Goal: Transaction & Acquisition: Purchase product/service

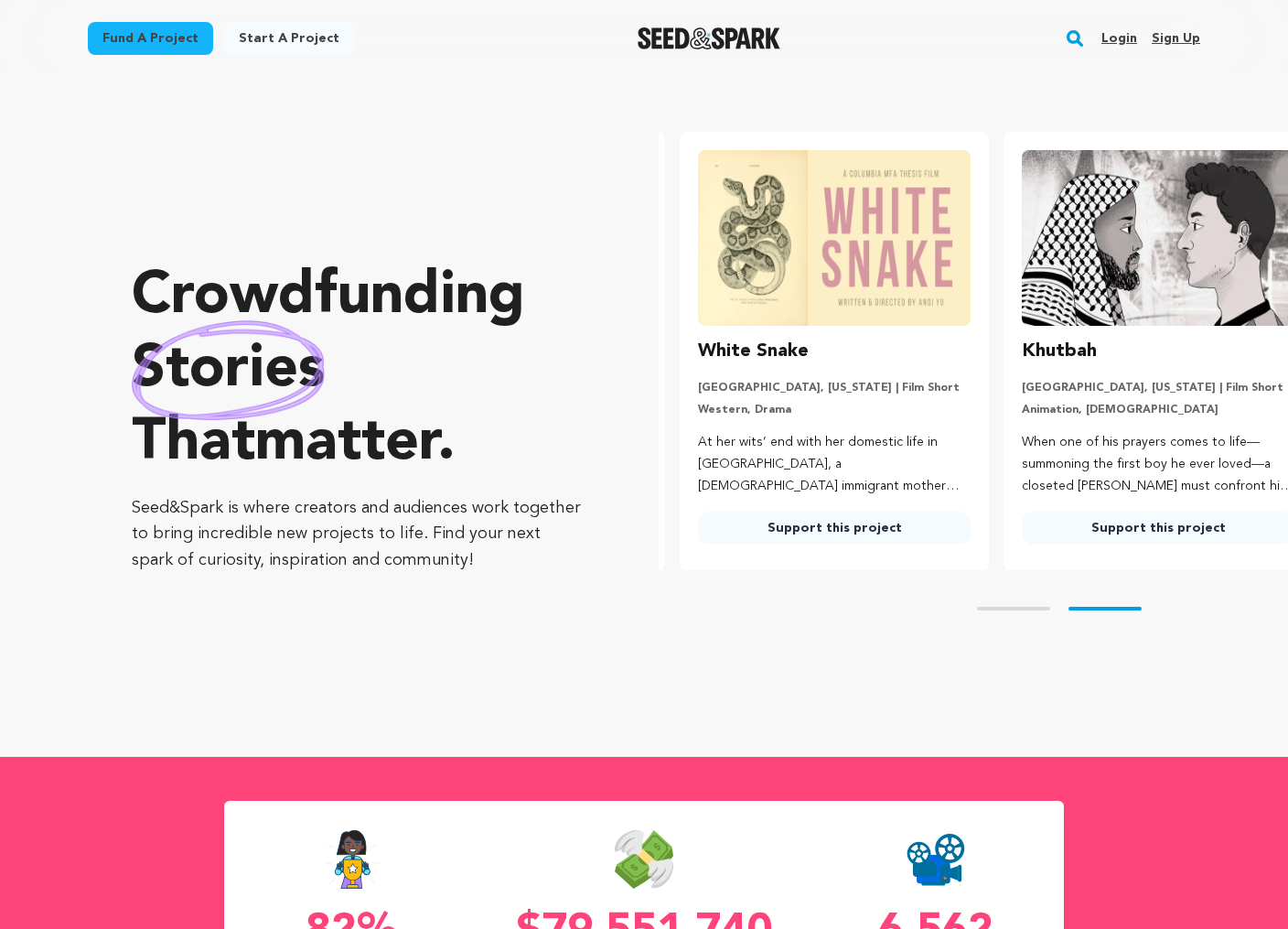
scroll to position [0, 338]
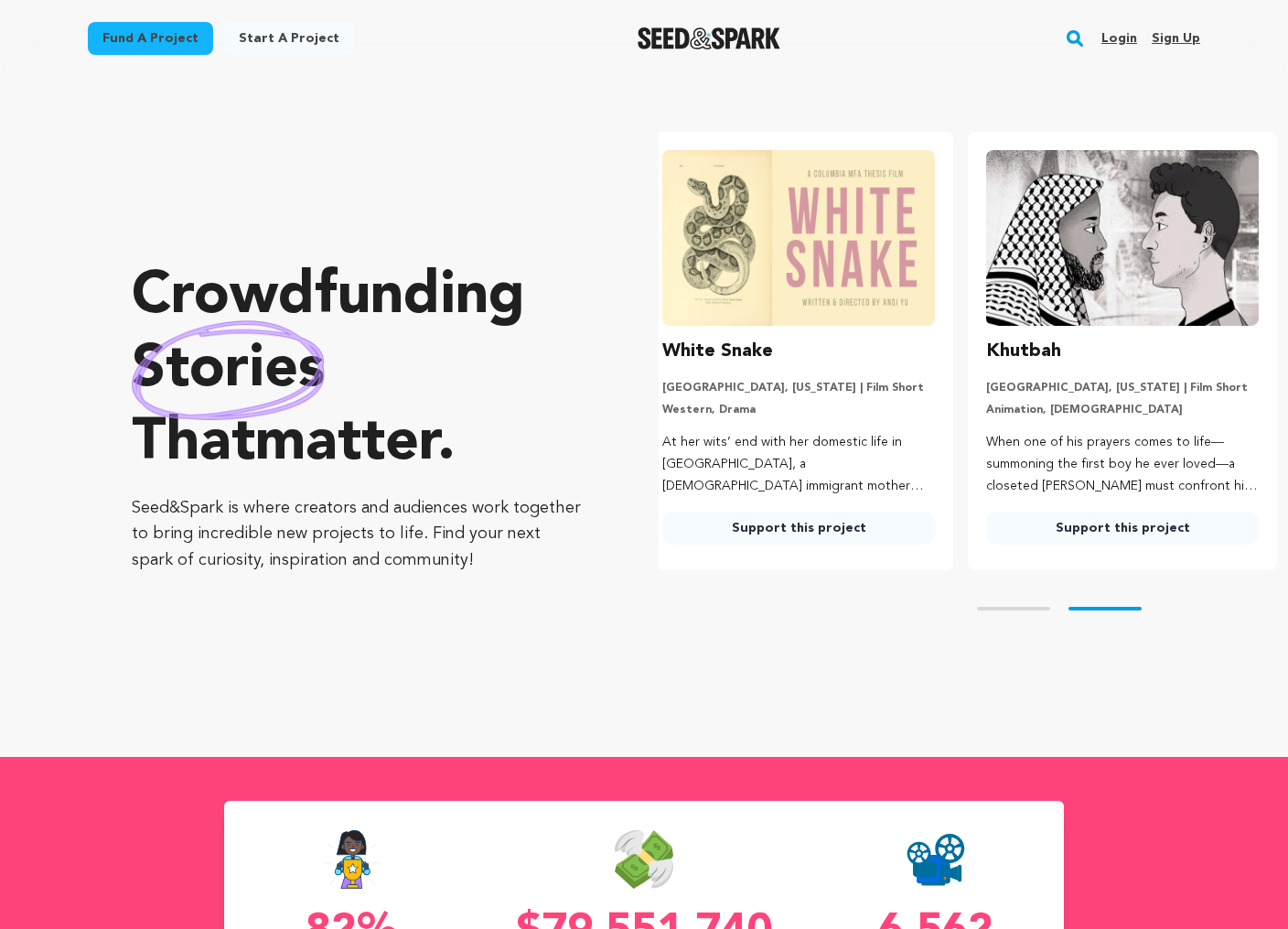
click at [180, 36] on link "Fund a project" at bounding box center [150, 39] width 125 height 33
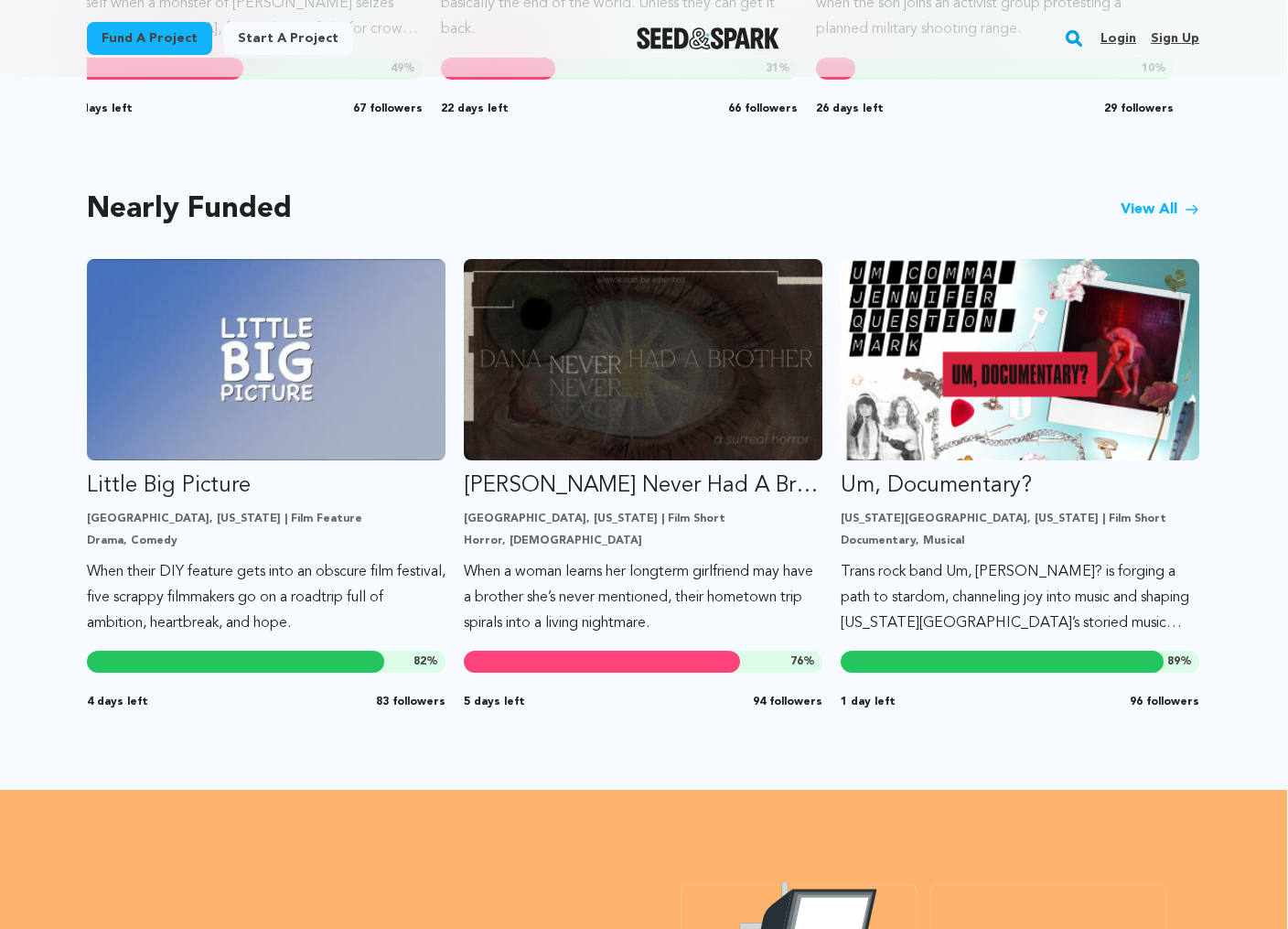
scroll to position [1469, 0]
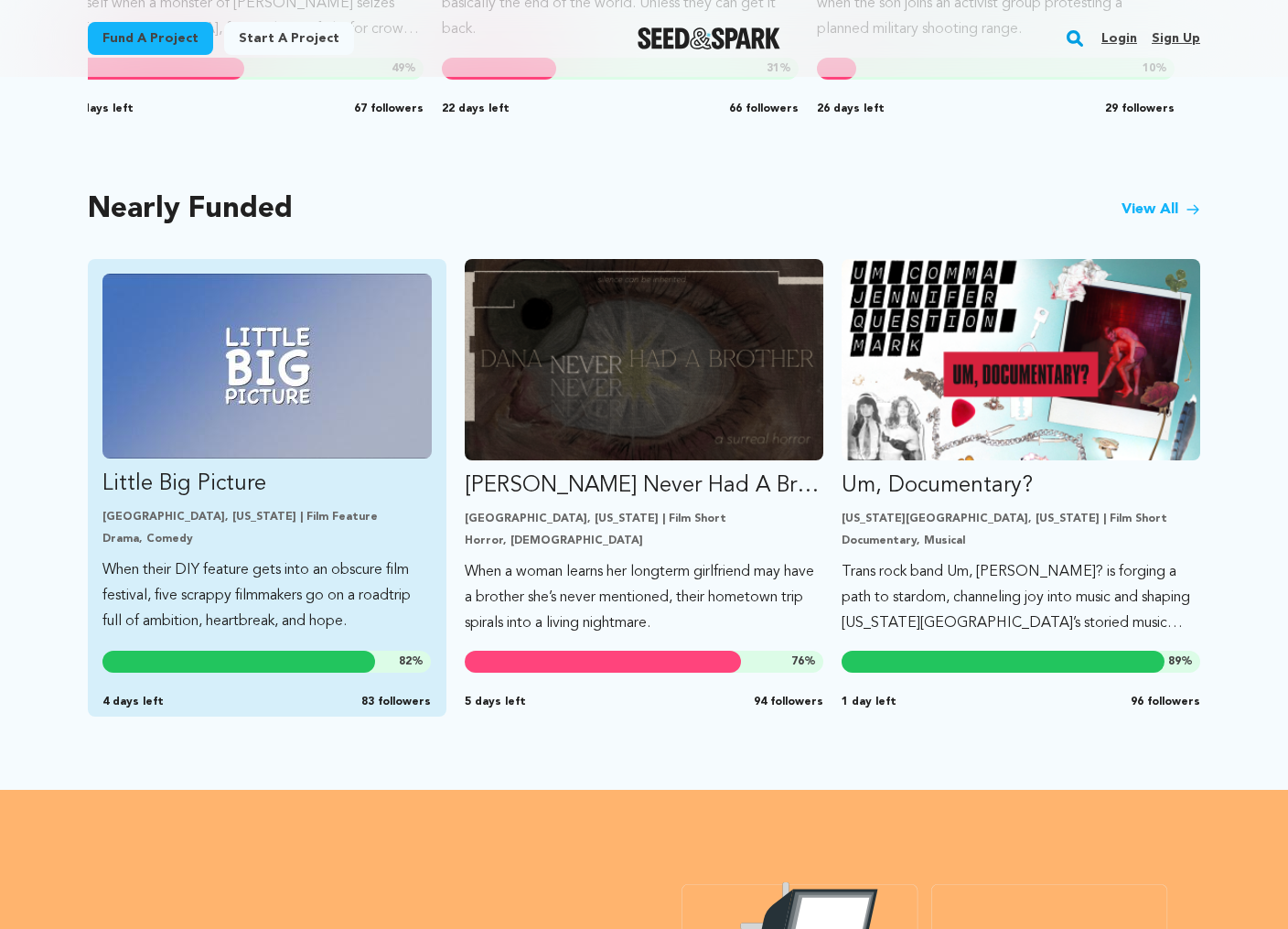
click at [217, 388] on img "Fund Little Big Picture" at bounding box center [266, 366] width 329 height 185
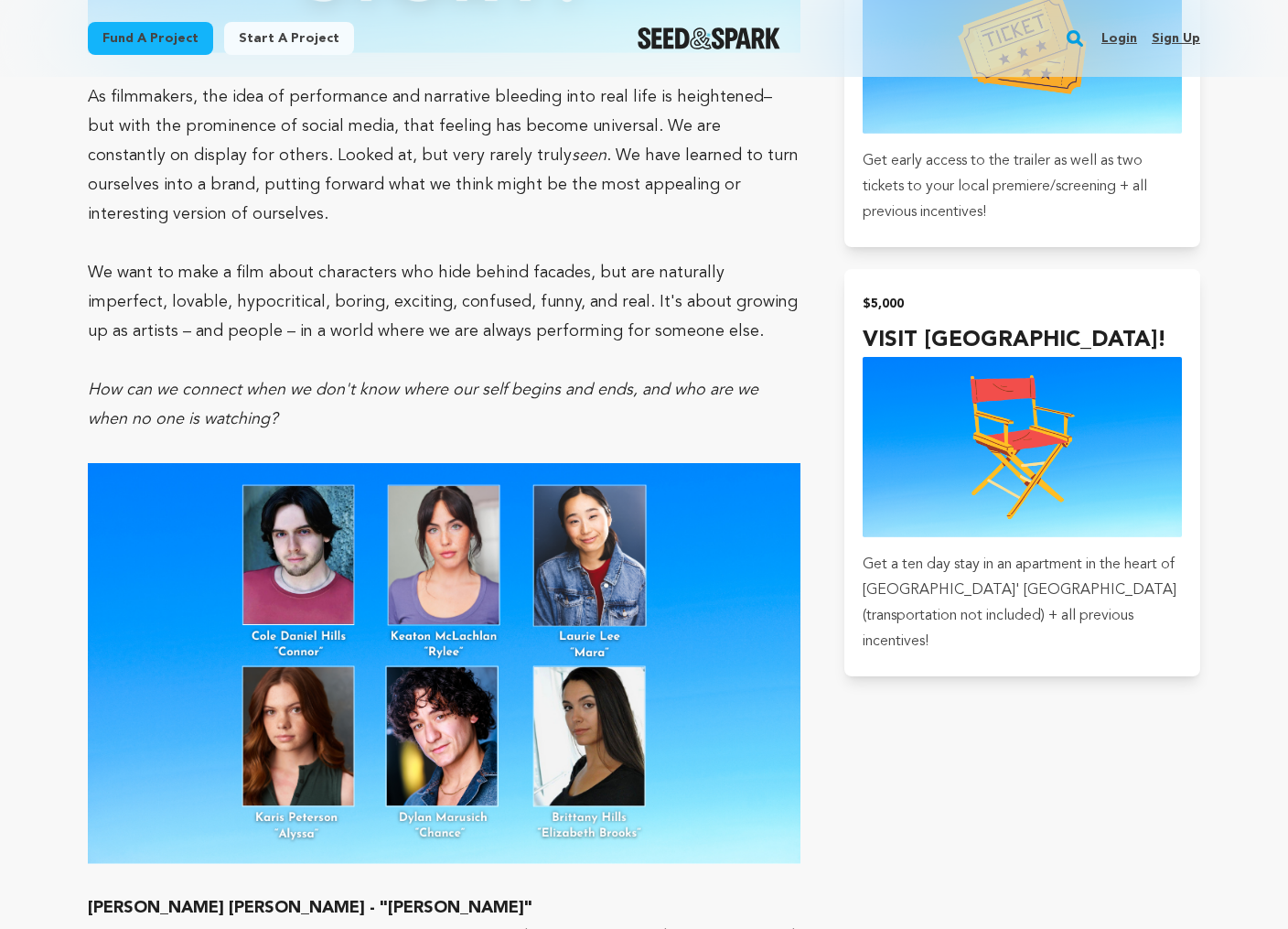
scroll to position [3858, 0]
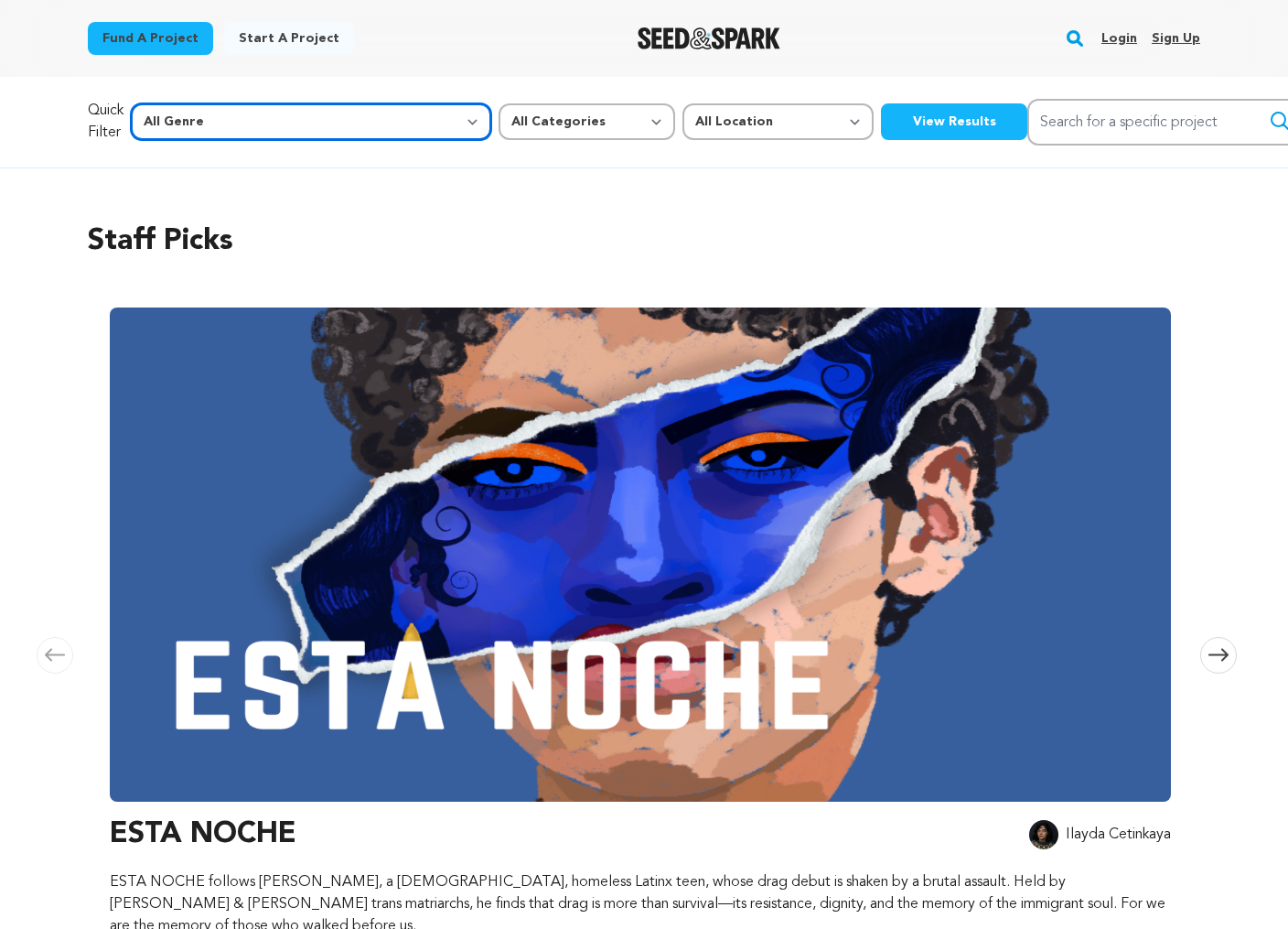
select select "3"
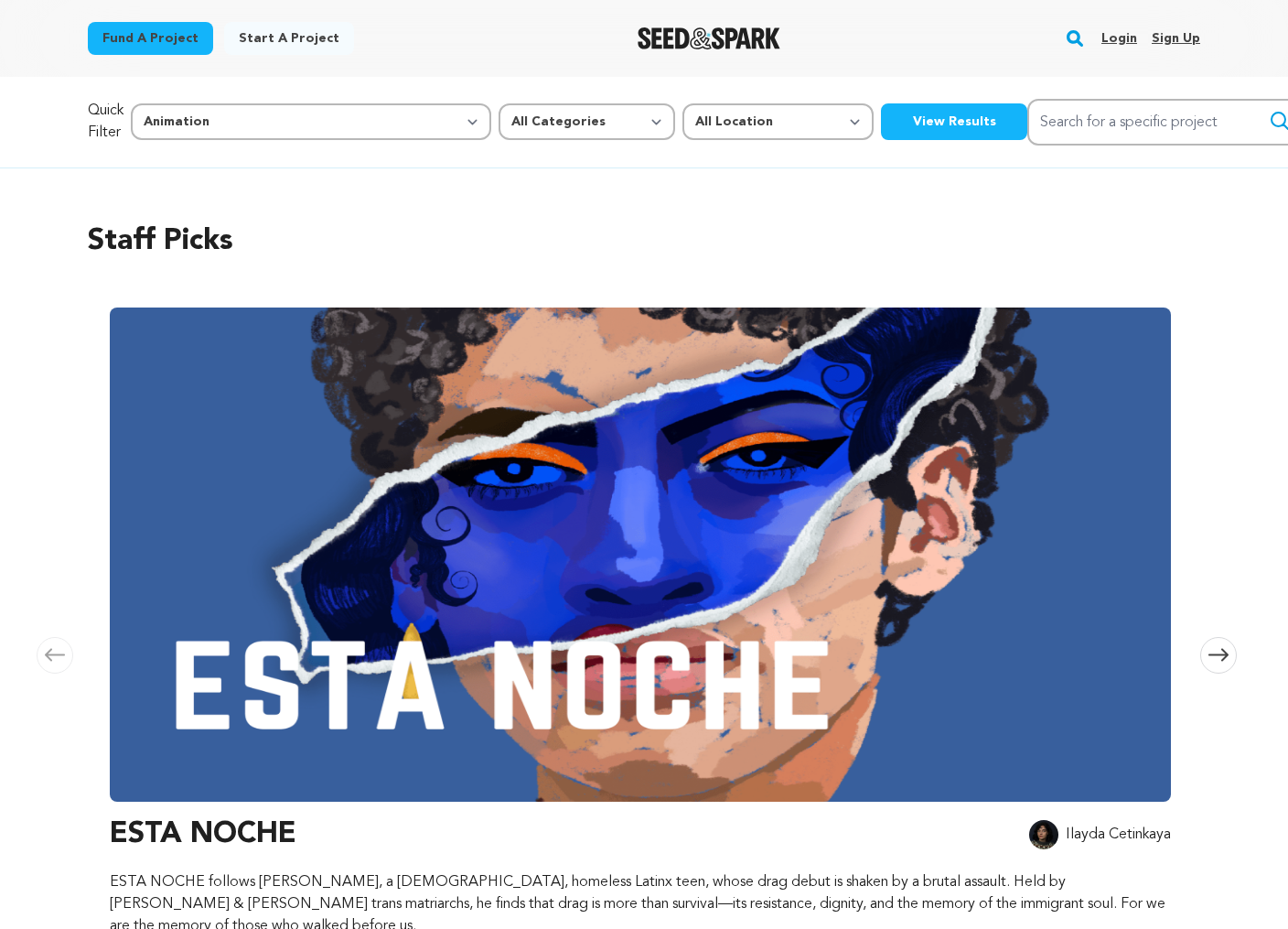
click at [881, 113] on button "View Results" at bounding box center [954, 122] width 146 height 37
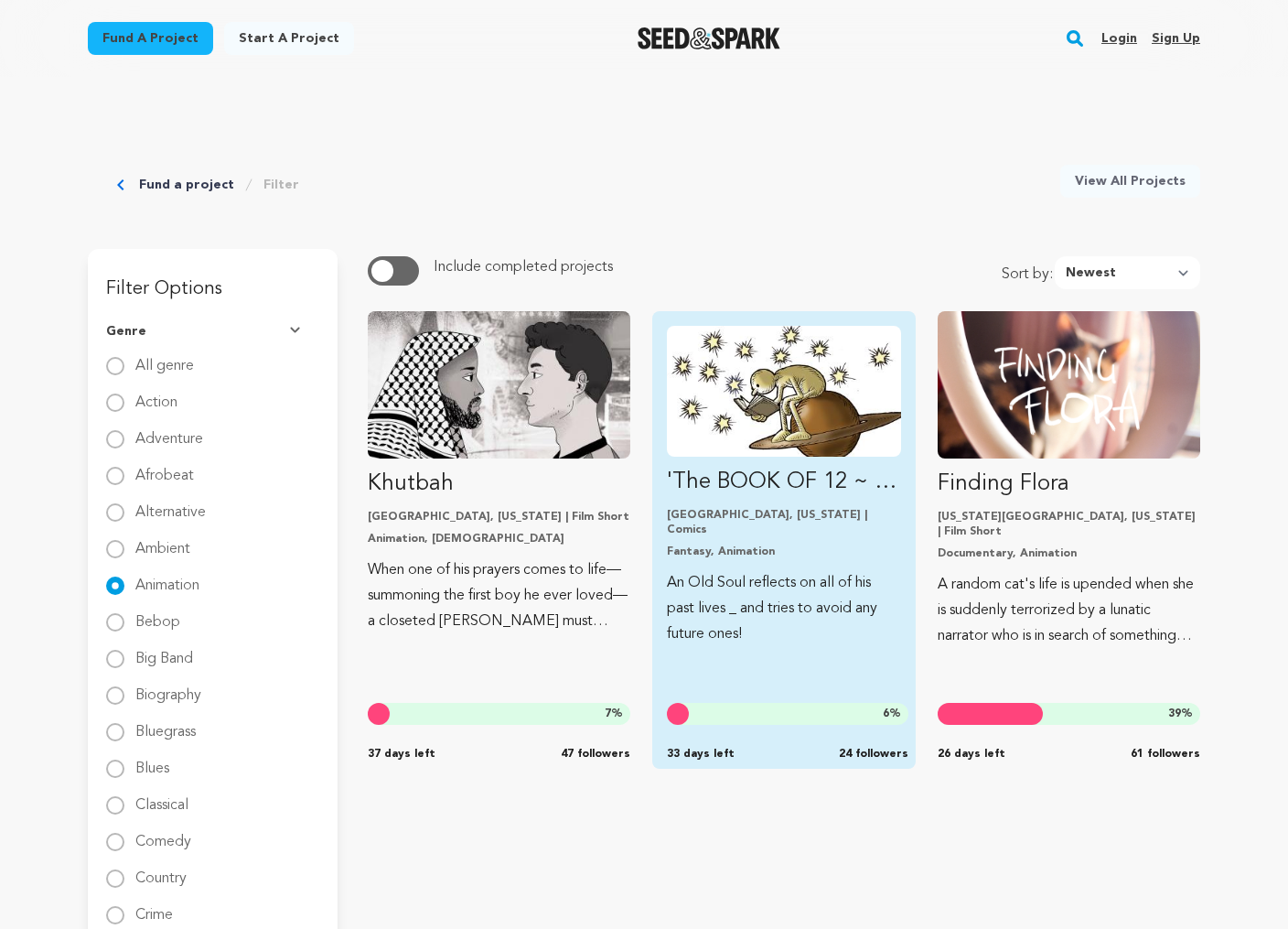
click at [724, 424] on img "Fund &#039;The BOOK OF 12 ~ A Memoir of Past Lives&#039;." at bounding box center [783, 392] width 233 height 131
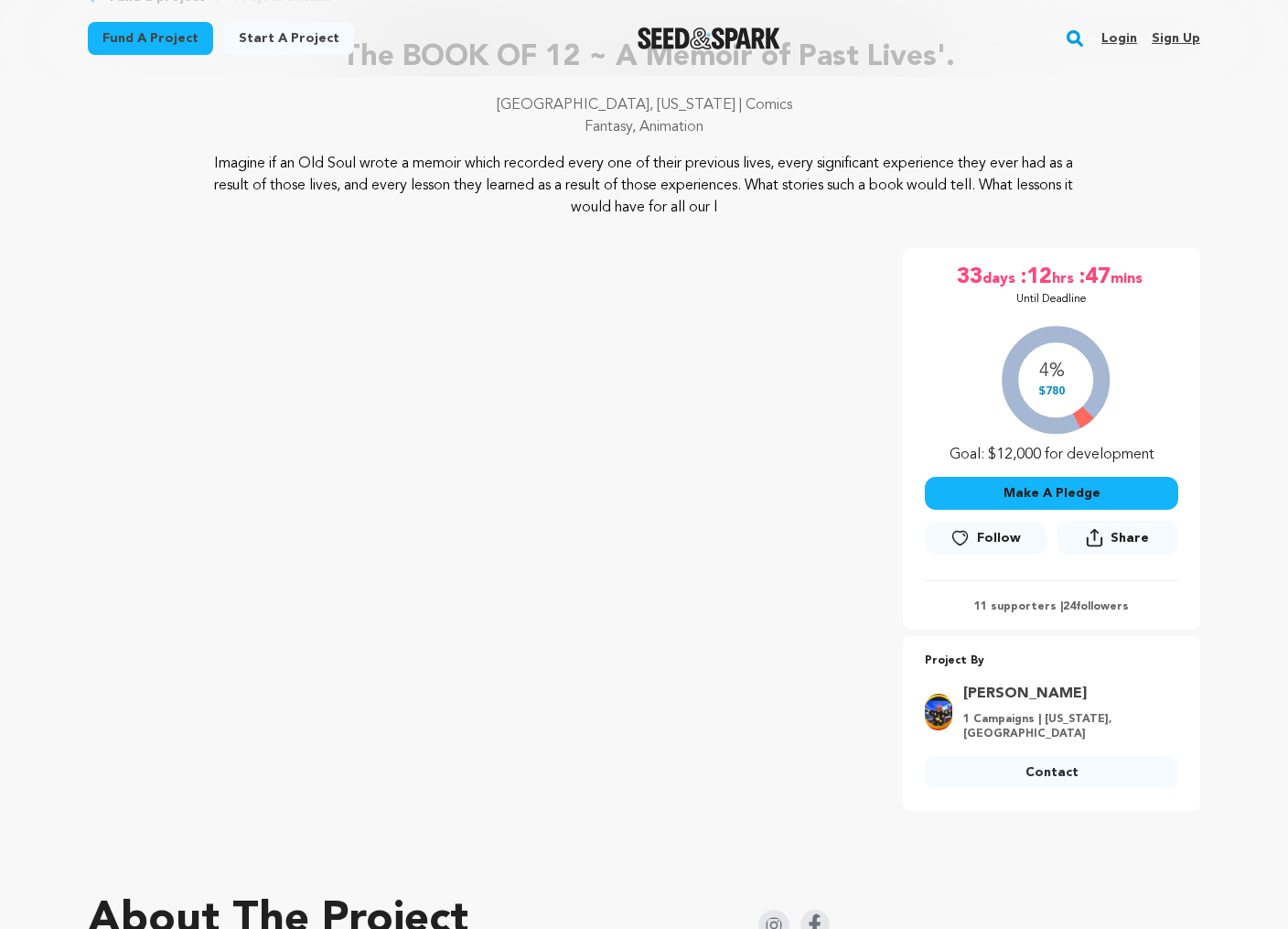
scroll to position [125, 0]
